Goal: Task Accomplishment & Management: Use online tool/utility

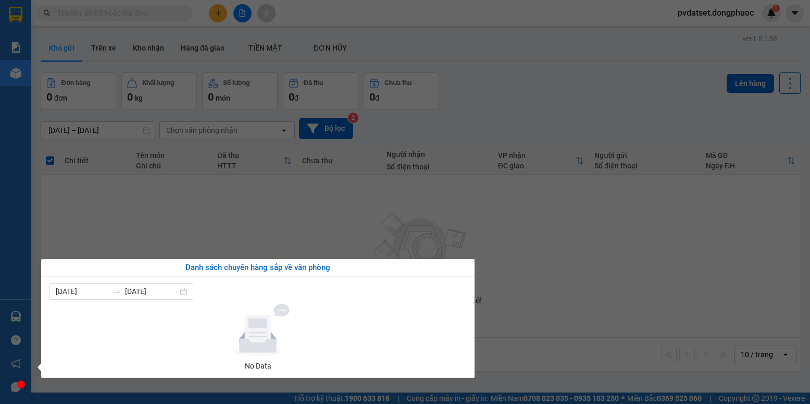
drag, startPoint x: 178, startPoint y: 247, endPoint x: 111, endPoint y: 151, distance: 117.6
click at [177, 245] on section "Kết quả tìm kiếm ( 0 ) Bộ lọc Ngày tạo đơn gần nhất No Data pvdatset.dongphuoc …" at bounding box center [405, 202] width 810 height 404
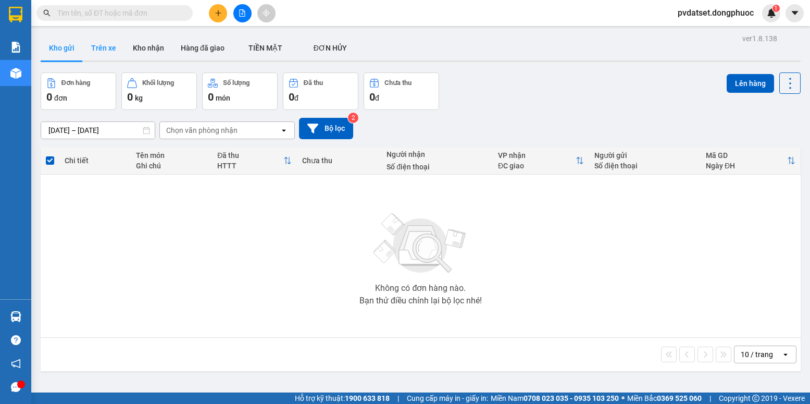
click at [93, 57] on button "Trên xe" at bounding box center [104, 47] width 42 height 25
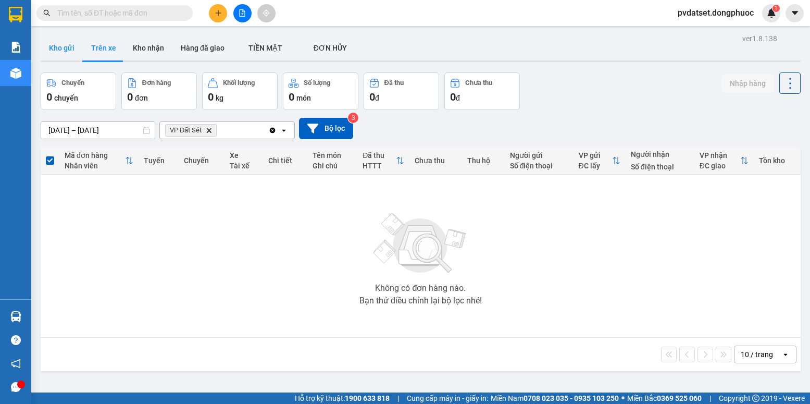
click at [60, 51] on button "Kho gửi" at bounding box center [62, 47] width 42 height 25
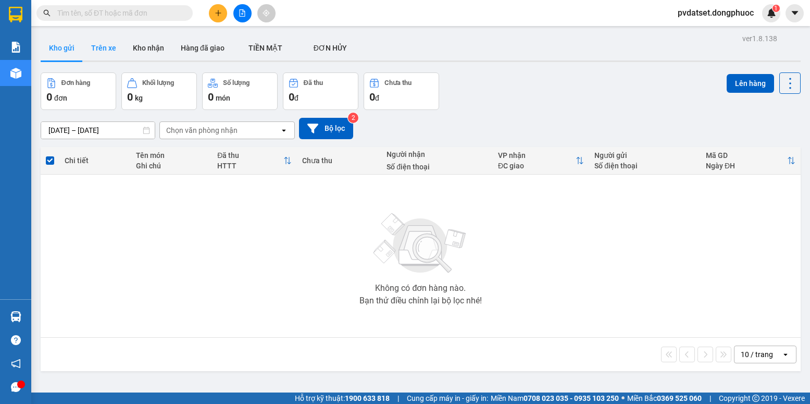
click at [111, 58] on button "Trên xe" at bounding box center [104, 47] width 42 height 25
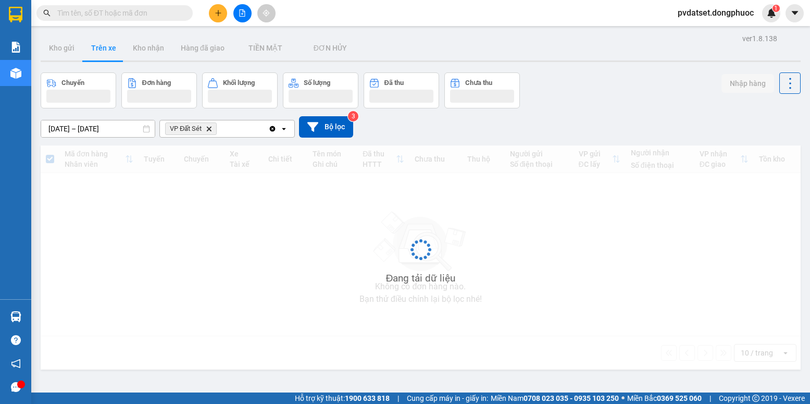
click at [111, 58] on button "Trên xe" at bounding box center [104, 47] width 42 height 25
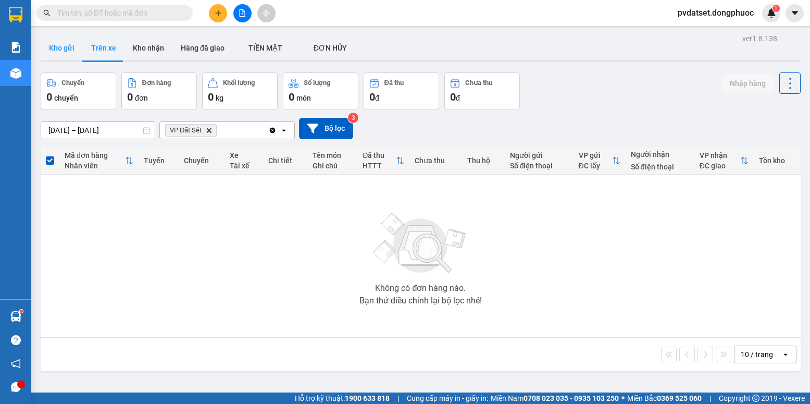
click at [75, 41] on button "Kho gửi" at bounding box center [62, 47] width 42 height 25
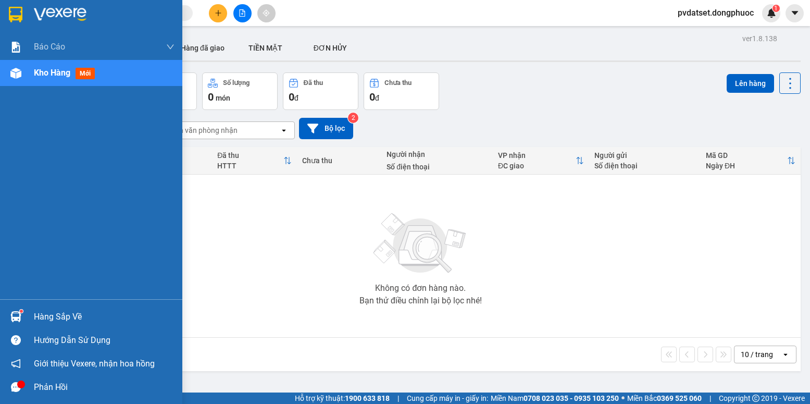
click at [21, 306] on div "Hàng sắp về" at bounding box center [91, 316] width 182 height 23
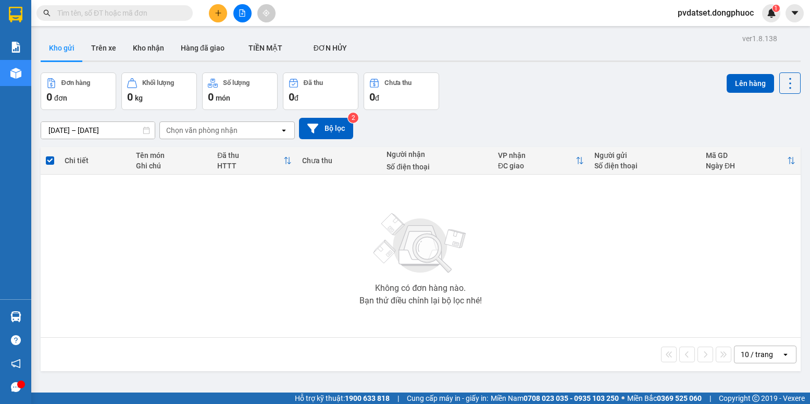
click at [130, 234] on section "Kết quả tìm kiếm ( 0 ) Bộ lọc Ngày tạo đơn gần nhất No Data pvdatset.dongphuoc …" at bounding box center [405, 202] width 810 height 404
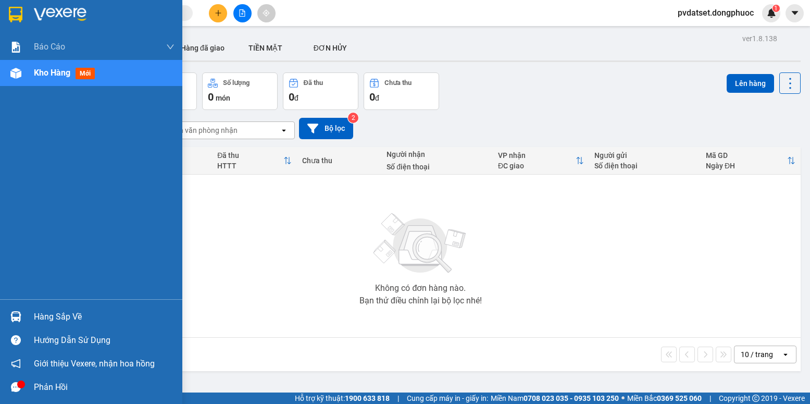
click at [22, 312] on div at bounding box center [16, 316] width 18 height 18
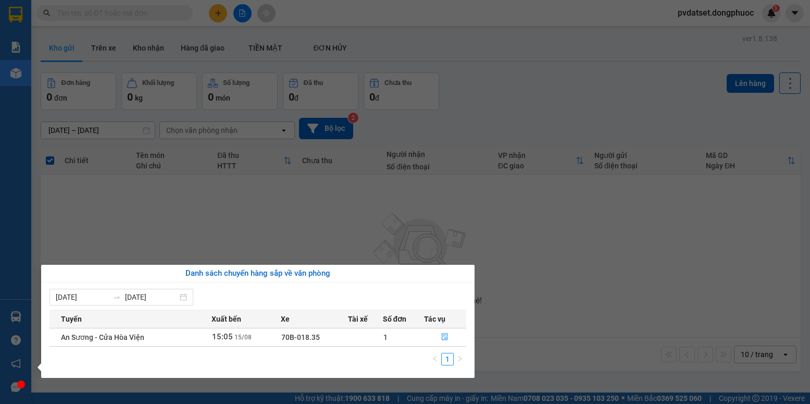
click at [132, 239] on section "Kết quả tìm kiếm ( 0 ) Bộ lọc Ngày tạo đơn gần nhất No Data pvdatset.dongphuoc …" at bounding box center [405, 202] width 810 height 404
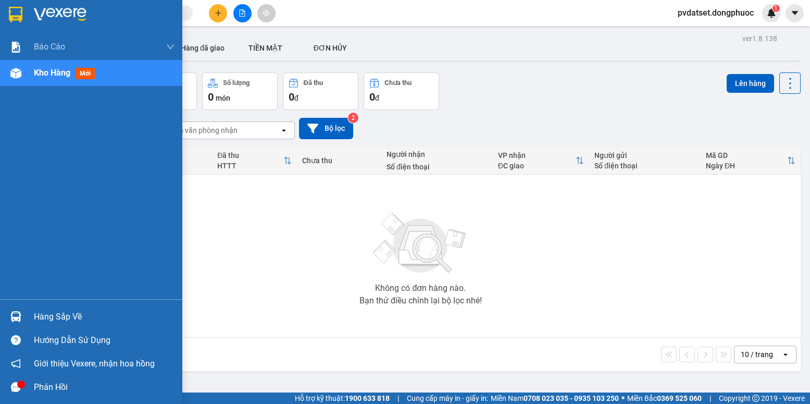
click at [86, 295] on div "Báo cáo Mẫu 1: Báo cáo dòng tiền Mẫu 1: Báo cáo dòng tiền theo nhân viên Mẫu 1:…" at bounding box center [91, 166] width 182 height 265
click at [86, 310] on div "Hàng sắp về" at bounding box center [104, 317] width 141 height 16
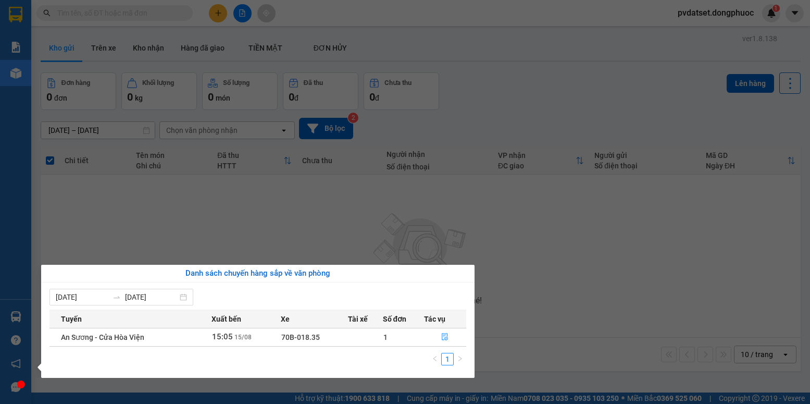
drag, startPoint x: 149, startPoint y: 242, endPoint x: 285, endPoint y: 3, distance: 275.3
click at [150, 241] on section "Kết quả tìm kiếm ( 0 ) Bộ lọc Ngày tạo đơn gần nhất No Data pvdatset.dongphuoc …" at bounding box center [405, 202] width 810 height 404
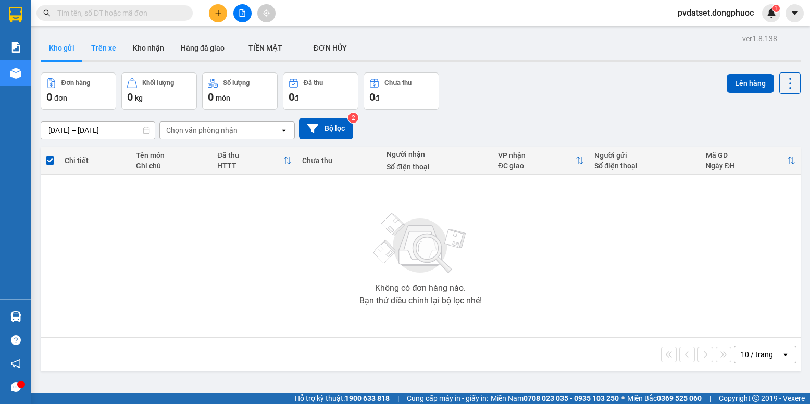
click at [102, 47] on button "Trên xe" at bounding box center [104, 47] width 42 height 25
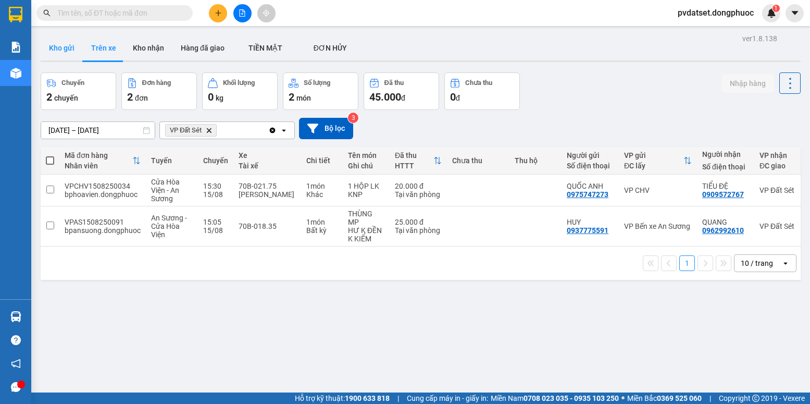
click at [68, 46] on button "Kho gửi" at bounding box center [62, 47] width 42 height 25
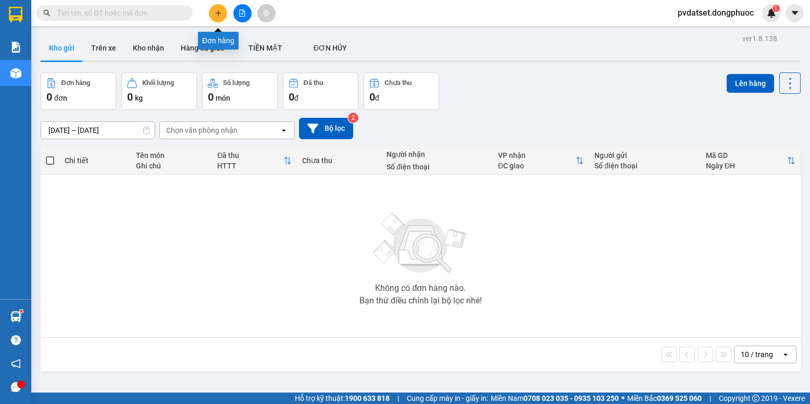
click at [219, 15] on icon "plus" at bounding box center [218, 12] width 7 height 7
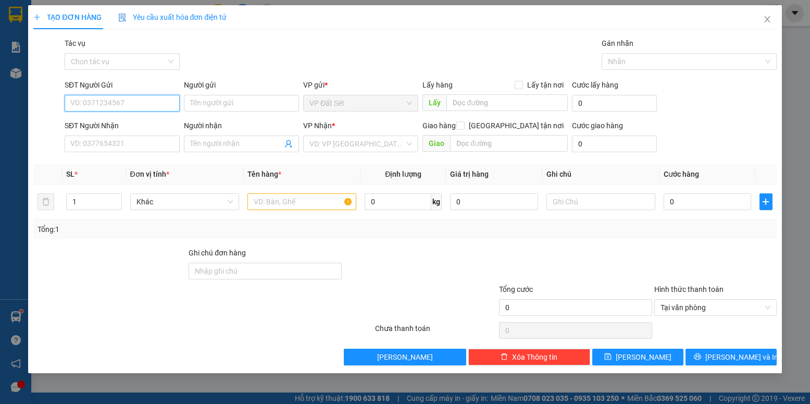
click at [140, 96] on input "SĐT Người Gửi" at bounding box center [122, 103] width 115 height 17
type input "0933885812"
click at [201, 106] on input "Người gửi" at bounding box center [241, 103] width 115 height 17
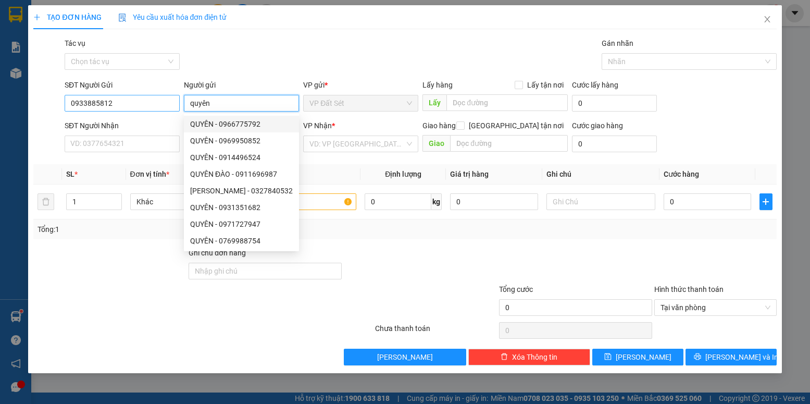
drag, startPoint x: 211, startPoint y: 104, endPoint x: 159, endPoint y: 108, distance: 51.7
click at [159, 108] on div "SĐT Người Gửi 0933885812 Người gửi quyên VP gửi * VP Đất Sét Lấy hàng Lấy tận n…" at bounding box center [421, 97] width 716 height 36
type input "QUYÊN"
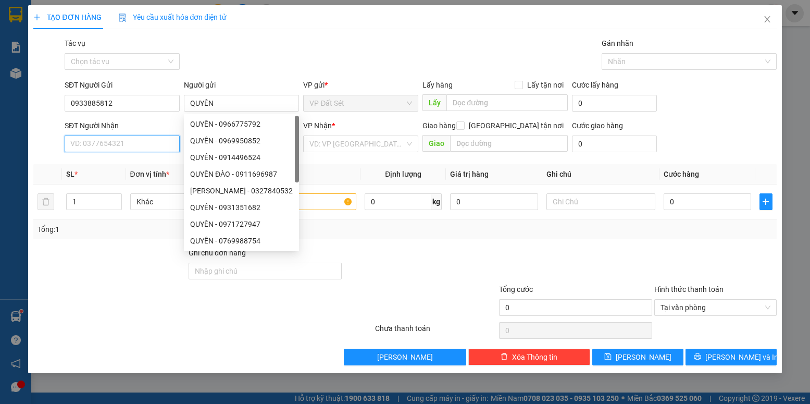
click at [127, 148] on input "SĐT Người Nhận" at bounding box center [122, 143] width 115 height 17
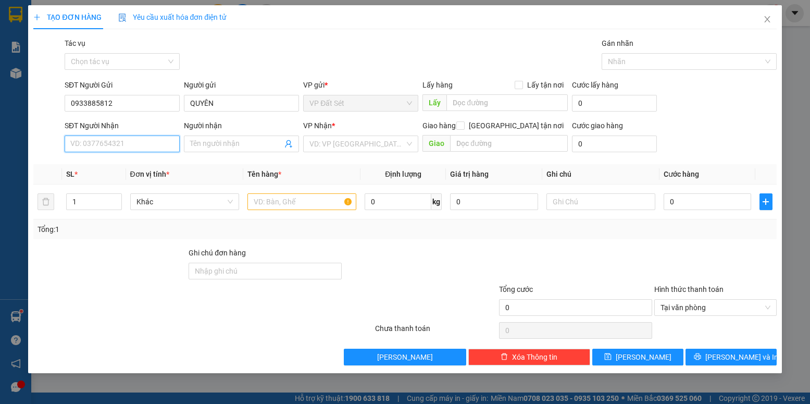
click at [106, 147] on input "SĐT Người Nhận" at bounding box center [122, 143] width 115 height 17
drag, startPoint x: 116, startPoint y: 144, endPoint x: 48, endPoint y: 150, distance: 68.0
click at [48, 150] on div "SĐT Người Nhận 0902144230 0902144230 Người nhận Tên người nhận VP Nhận * VD: VP…" at bounding box center [404, 138] width 745 height 36
type input "0902114230"
click at [105, 169] on div "0902114230 - HUY" at bounding box center [122, 164] width 103 height 11
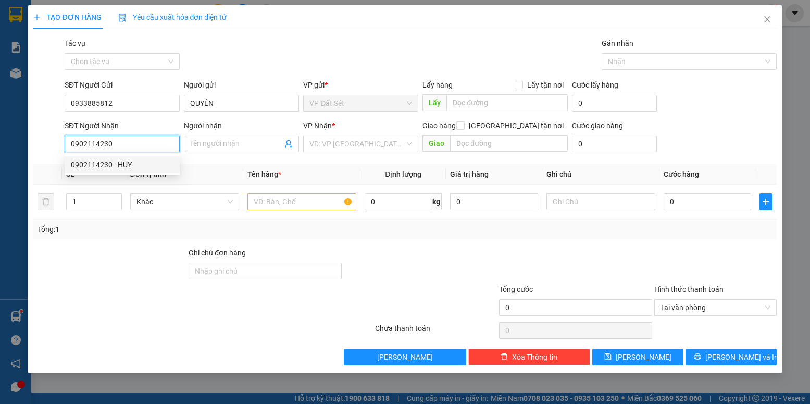
type input "HUY"
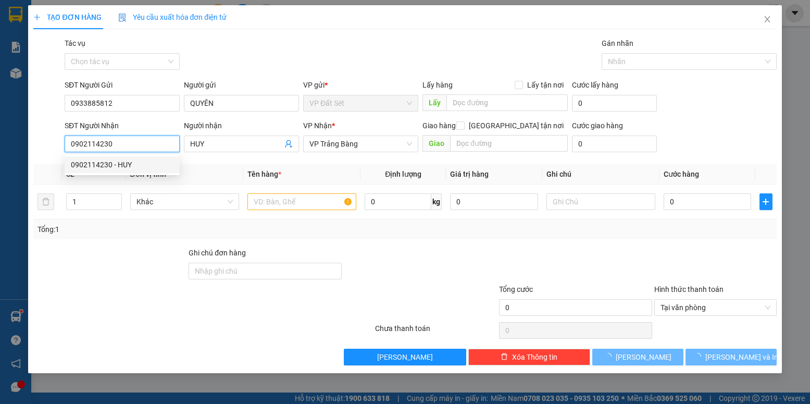
type input "20.000"
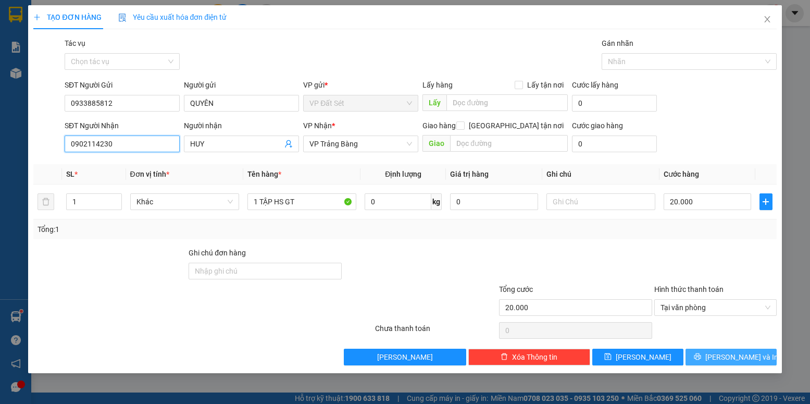
type input "0902114230"
click at [744, 358] on span "[PERSON_NAME] và In" at bounding box center [741, 356] width 73 height 11
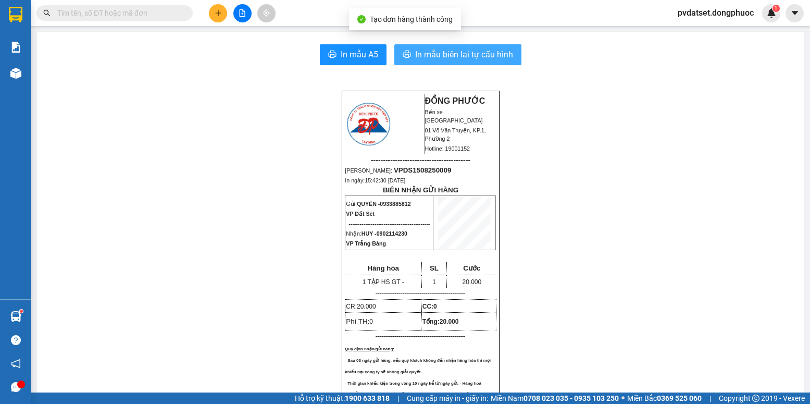
click at [462, 63] on button "In mẫu biên lai tự cấu hình" at bounding box center [457, 54] width 127 height 21
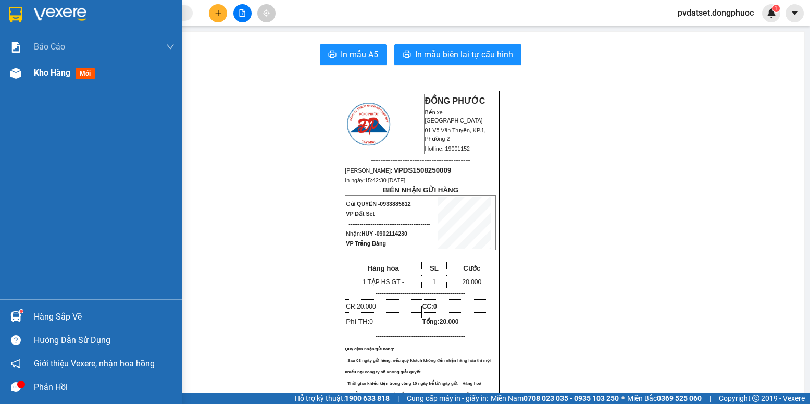
click at [40, 72] on span "Kho hàng" at bounding box center [52, 73] width 36 height 10
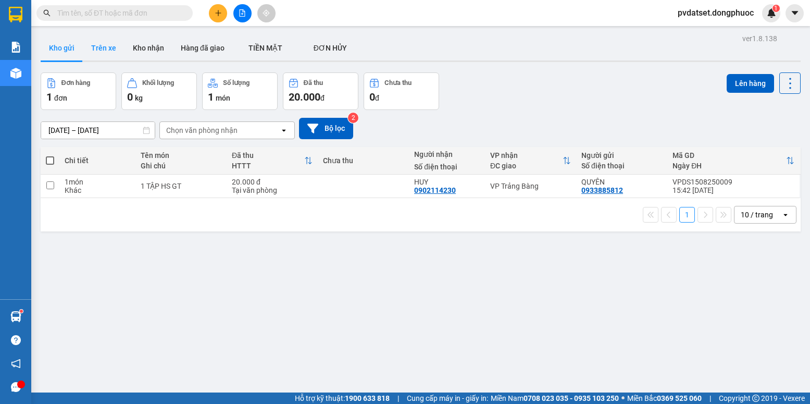
click at [104, 50] on button "Trên xe" at bounding box center [104, 47] width 42 height 25
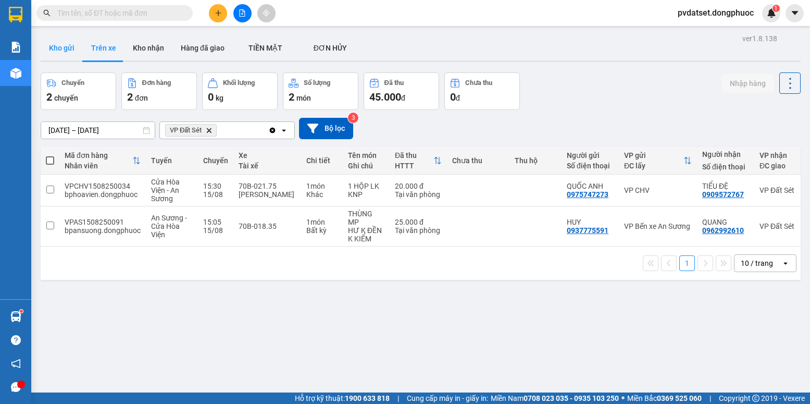
click at [63, 45] on button "Kho gửi" at bounding box center [62, 47] width 42 height 25
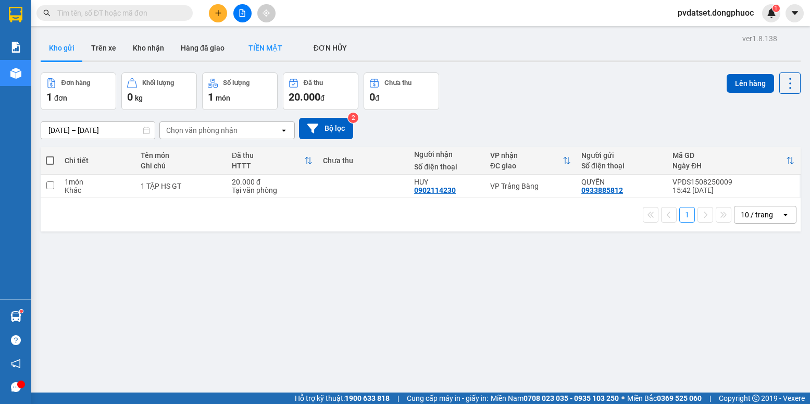
click at [107, 47] on button "Trên xe" at bounding box center [104, 47] width 42 height 25
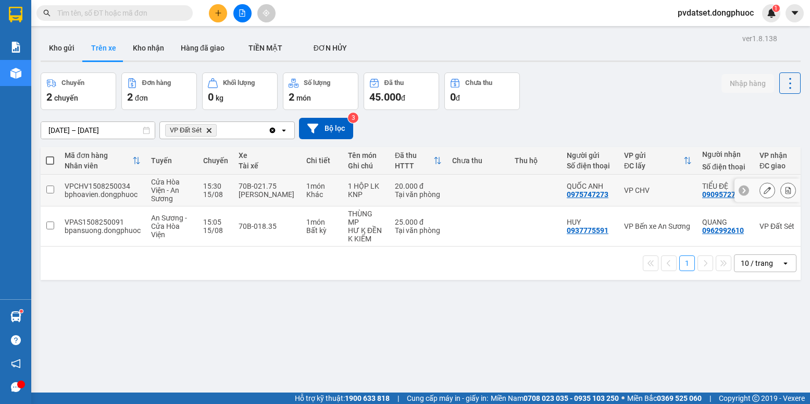
click at [448, 191] on td at bounding box center [478, 191] width 63 height 32
checkbox input "true"
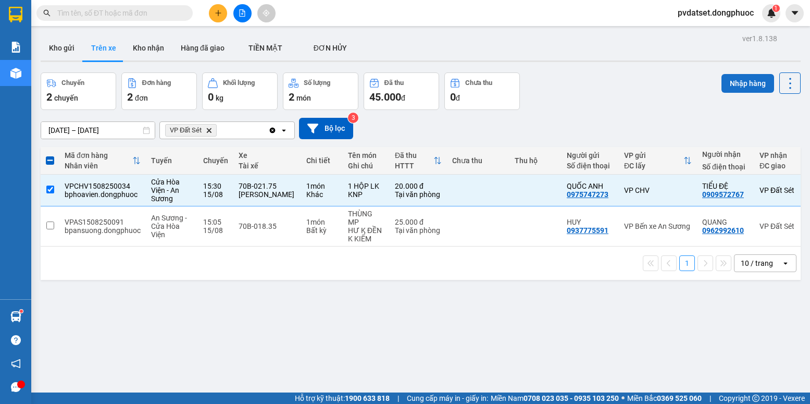
click at [730, 85] on button "Nhập hàng" at bounding box center [748, 83] width 53 height 19
click at [64, 49] on button "Kho gửi" at bounding box center [62, 47] width 42 height 25
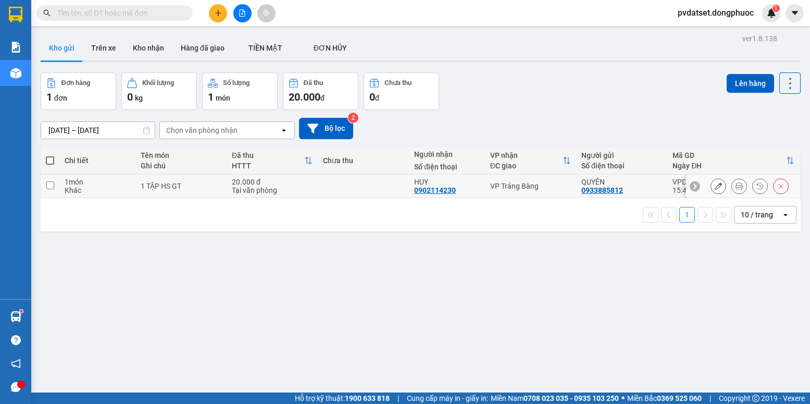
drag, startPoint x: 485, startPoint y: 184, endPoint x: 552, endPoint y: 150, distance: 75.5
click at [486, 184] on td "VP Trảng Bàng" at bounding box center [530, 186] width 91 height 23
checkbox input "true"
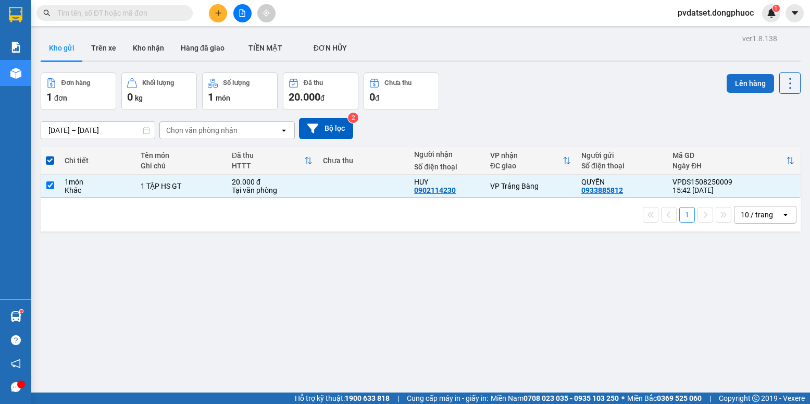
click at [736, 85] on button "Lên hàng" at bounding box center [750, 83] width 47 height 19
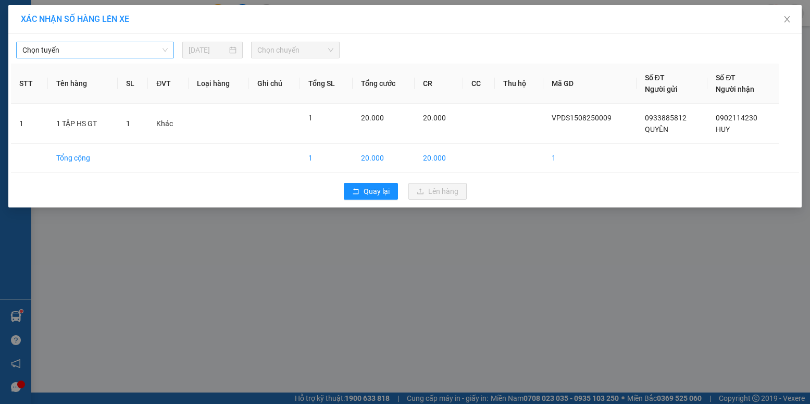
click at [106, 50] on span "Chọn tuyến" at bounding box center [94, 50] width 145 height 16
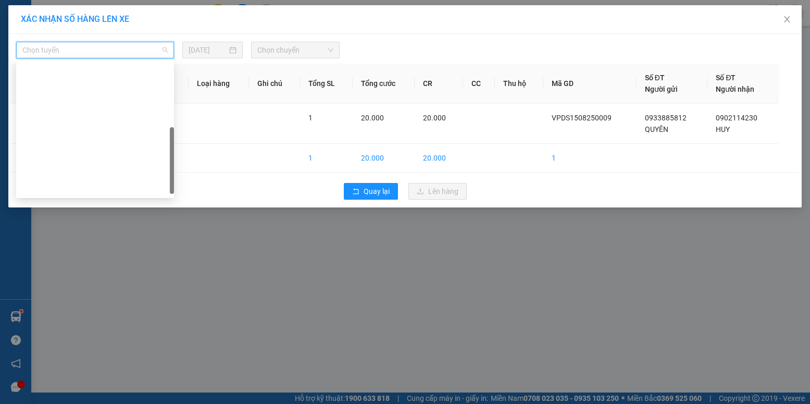
scroll to position [146, 0]
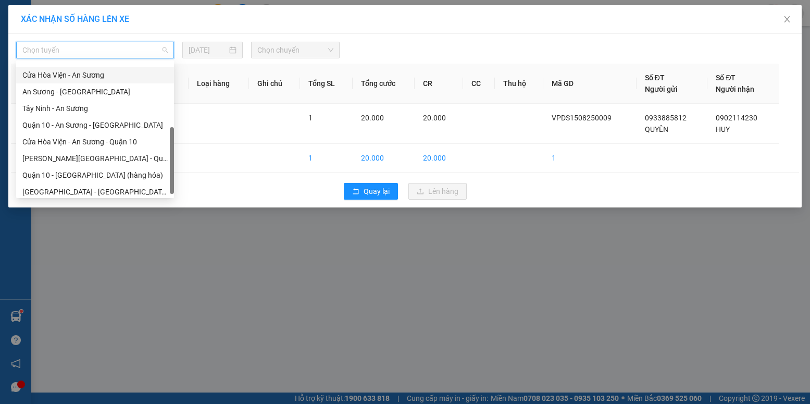
click at [75, 80] on div "Cửa Hòa Viện - An Sương" at bounding box center [94, 74] width 145 height 11
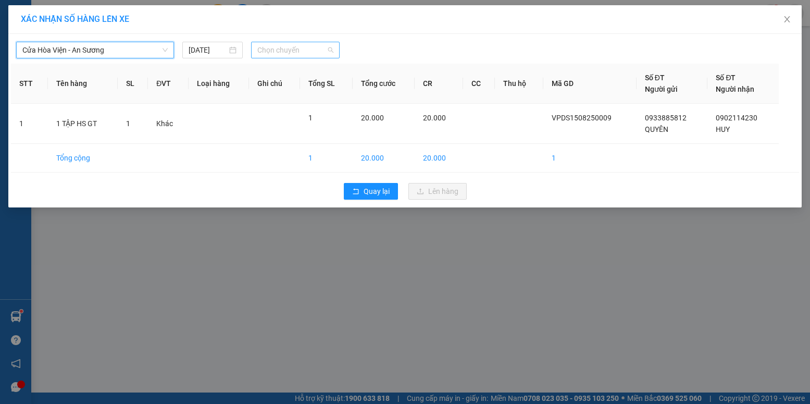
click at [289, 44] on span "Chọn chuyến" at bounding box center [295, 50] width 76 height 16
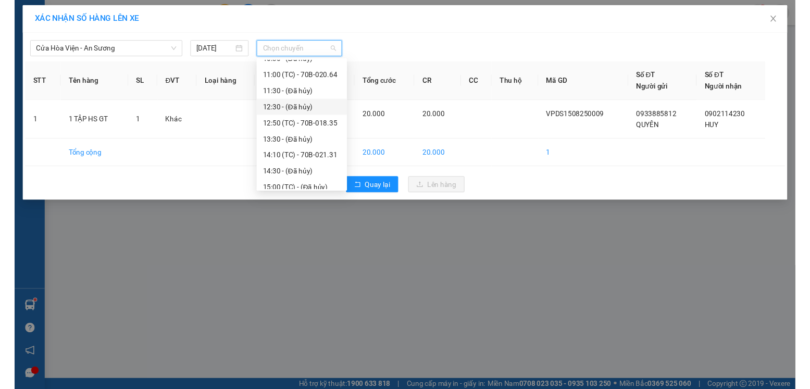
scroll to position [283, 0]
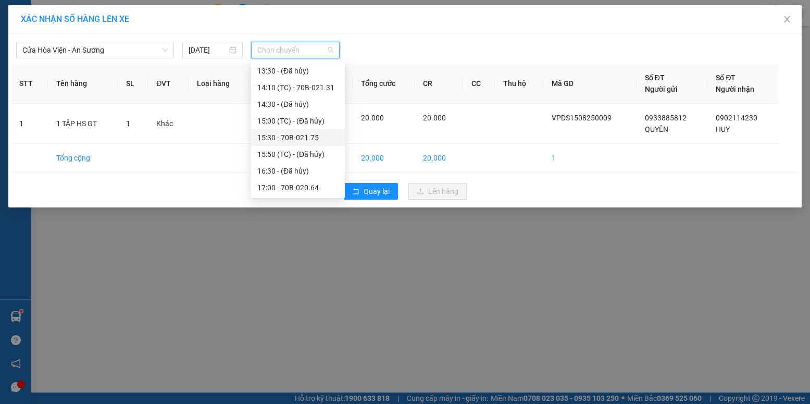
click at [303, 135] on div "15:30 - 70B-021.75" at bounding box center [297, 137] width 81 height 11
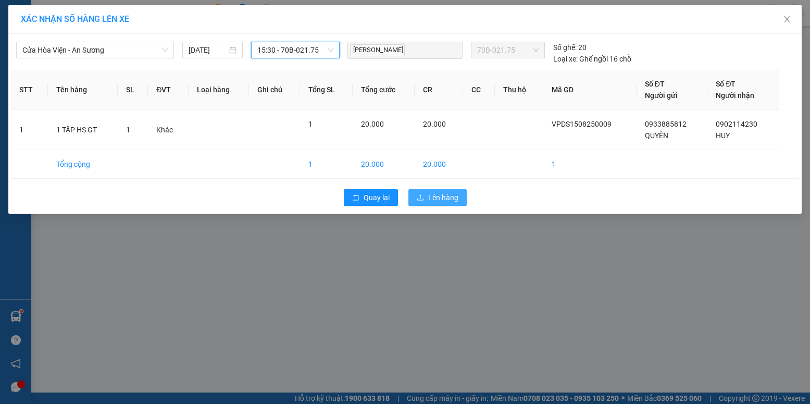
click at [444, 198] on span "Lên hàng" at bounding box center [443, 197] width 30 height 11
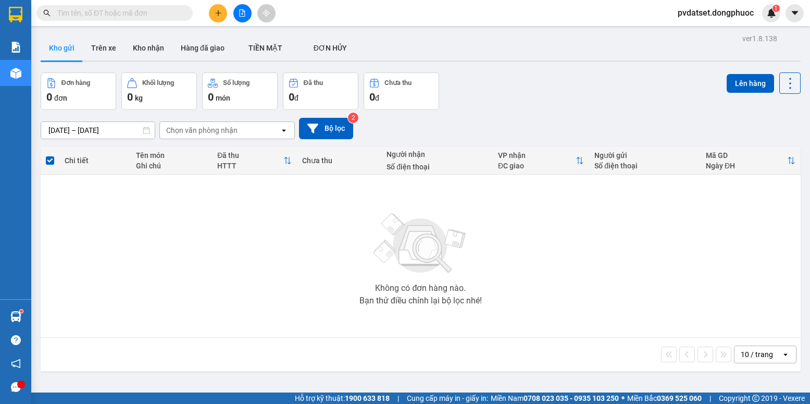
drag, startPoint x: 107, startPoint y: 46, endPoint x: 50, endPoint y: 55, distance: 57.6
click at [105, 46] on button "Trên xe" at bounding box center [104, 47] width 42 height 25
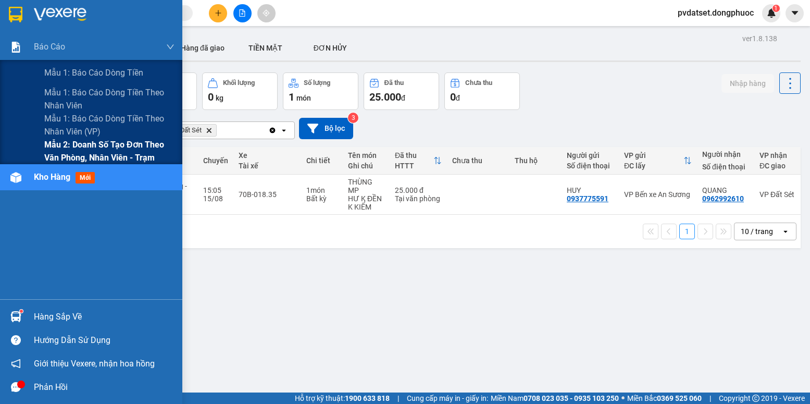
click at [70, 154] on span "Mẫu 2: Doanh số tạo đơn theo Văn phòng, nhân viên - Trạm" at bounding box center [109, 151] width 130 height 26
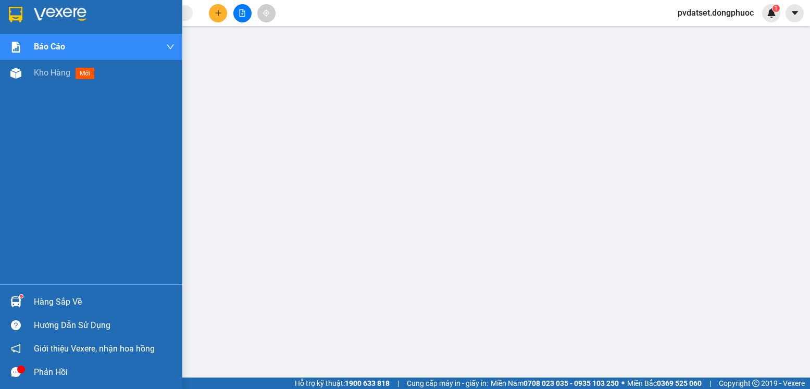
click at [22, 291] on div "Hàng sắp về" at bounding box center [91, 301] width 182 height 23
click at [62, 76] on span "Kho hàng" at bounding box center [52, 73] width 36 height 10
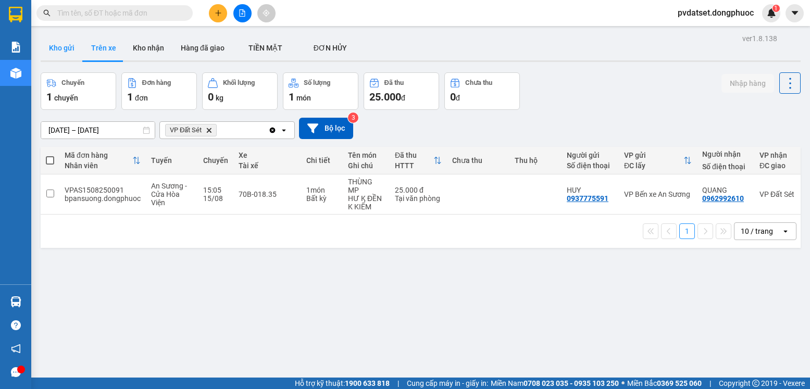
click at [65, 55] on button "Kho gửi" at bounding box center [62, 47] width 42 height 25
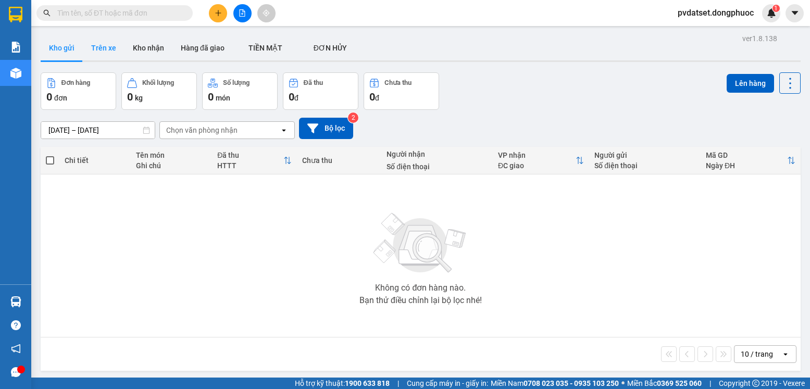
click at [99, 50] on button "Trên xe" at bounding box center [104, 47] width 42 height 25
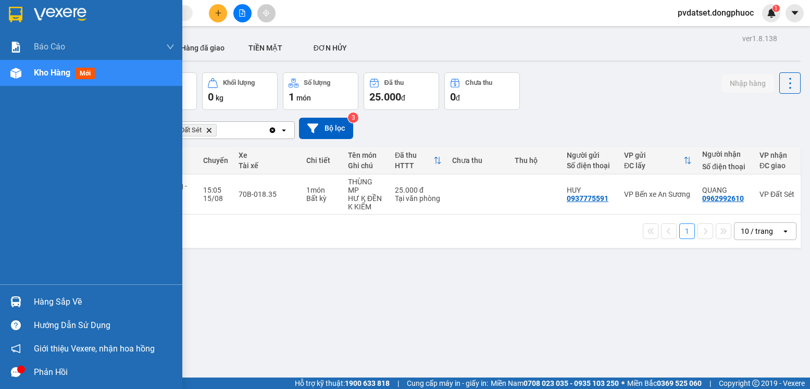
click at [17, 307] on div at bounding box center [16, 302] width 18 height 18
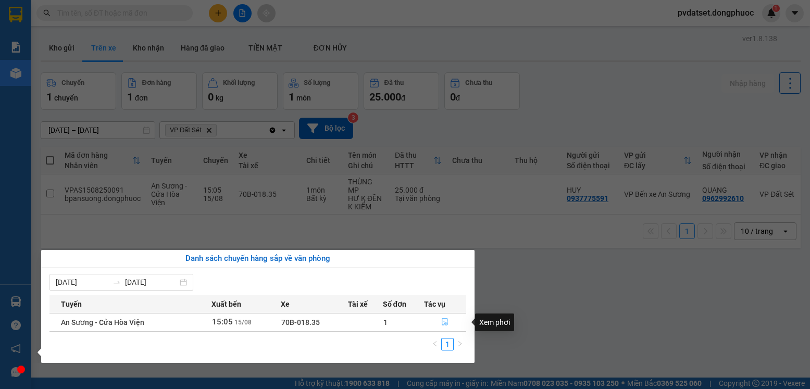
click at [447, 325] on icon "file-done" at bounding box center [445, 322] width 6 height 7
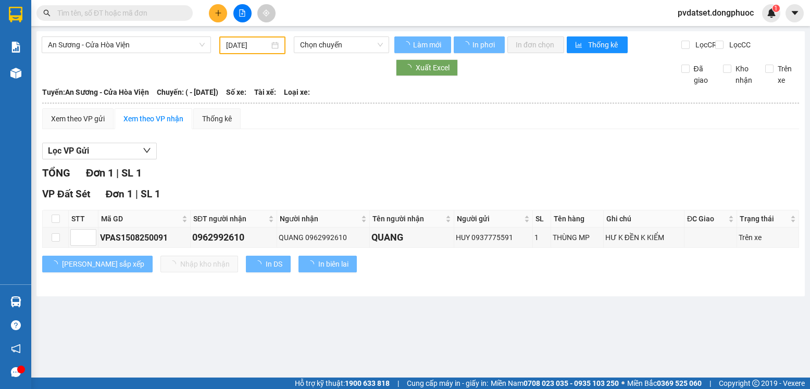
type input "[DATE]"
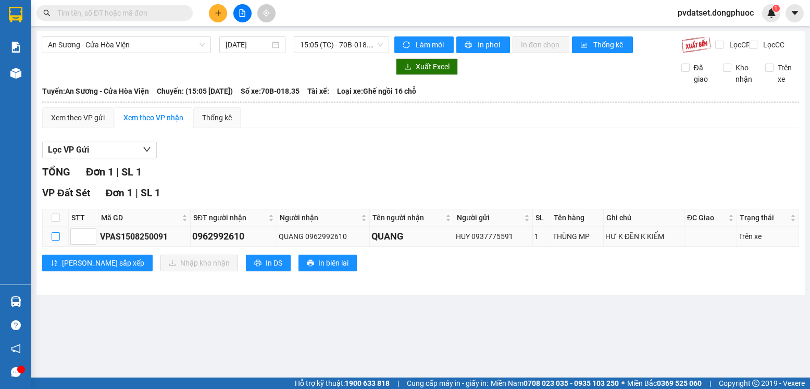
click at [57, 241] on input "checkbox" at bounding box center [56, 236] width 8 height 8
checkbox input "true"
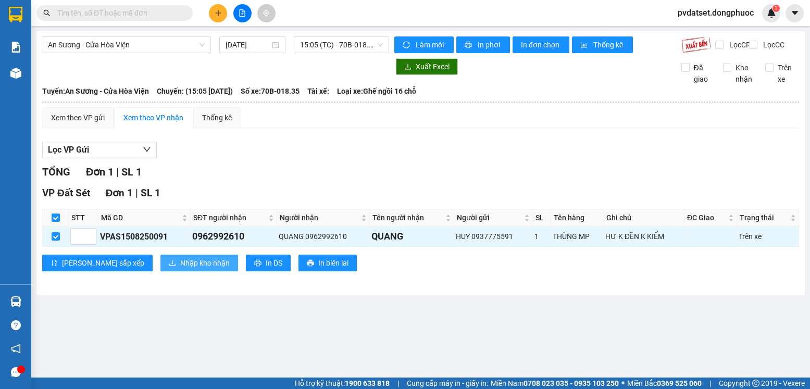
click at [180, 269] on span "Nhập kho nhận" at bounding box center [204, 262] width 49 height 11
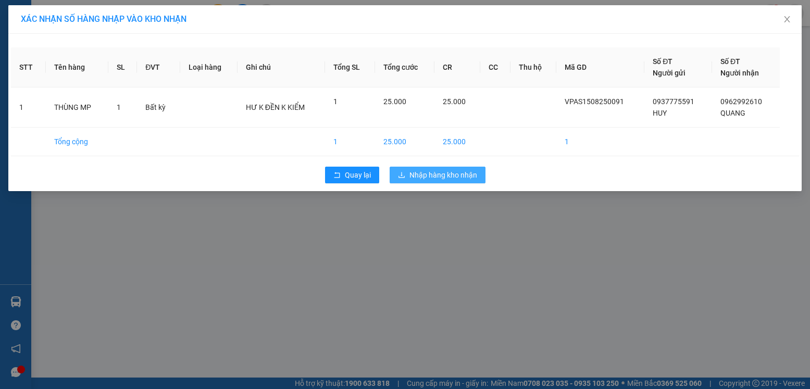
click at [433, 180] on span "Nhập hàng kho nhận" at bounding box center [443, 174] width 68 height 11
